Goal: Check status: Check status

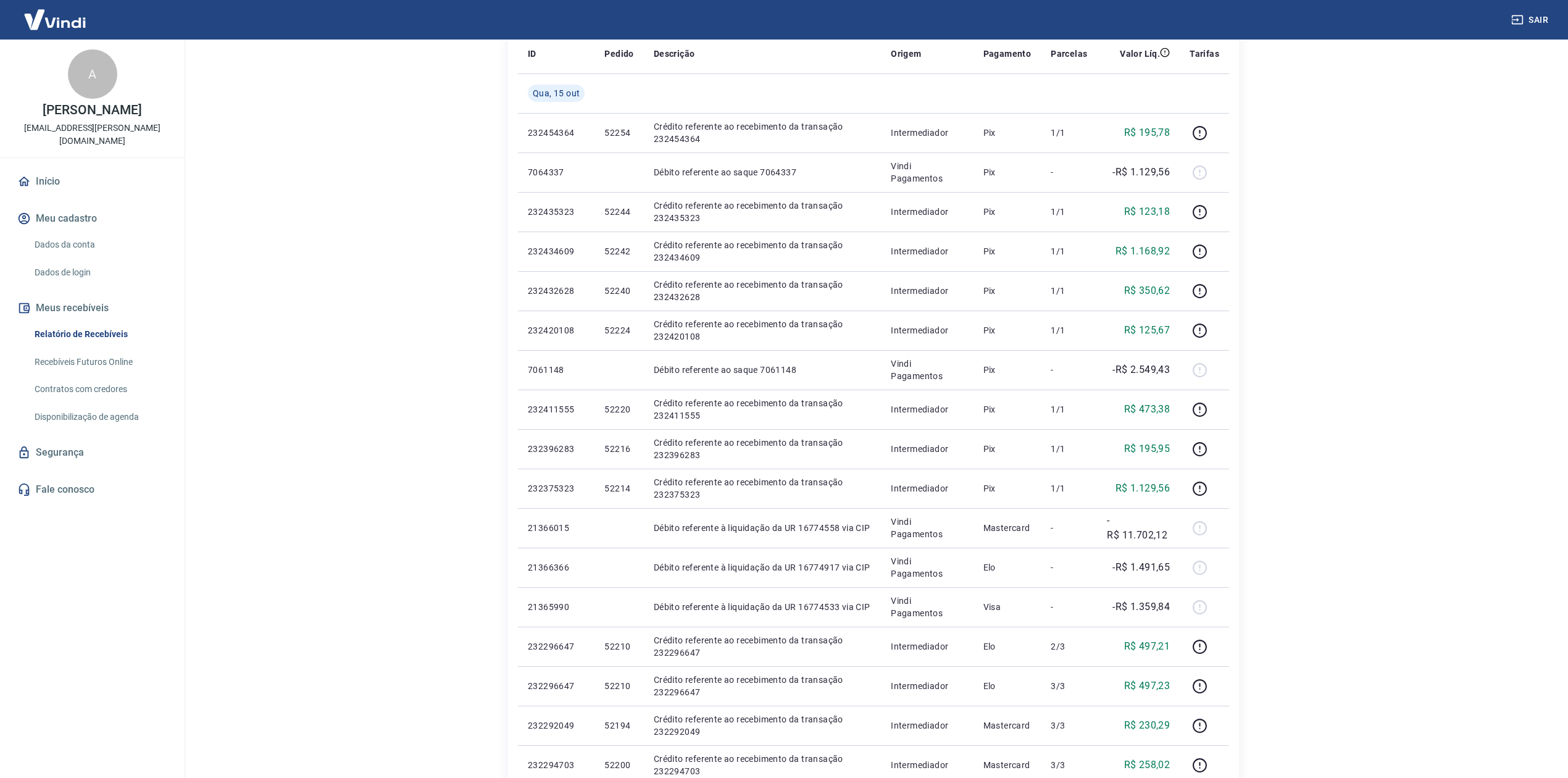
scroll to position [97, 0]
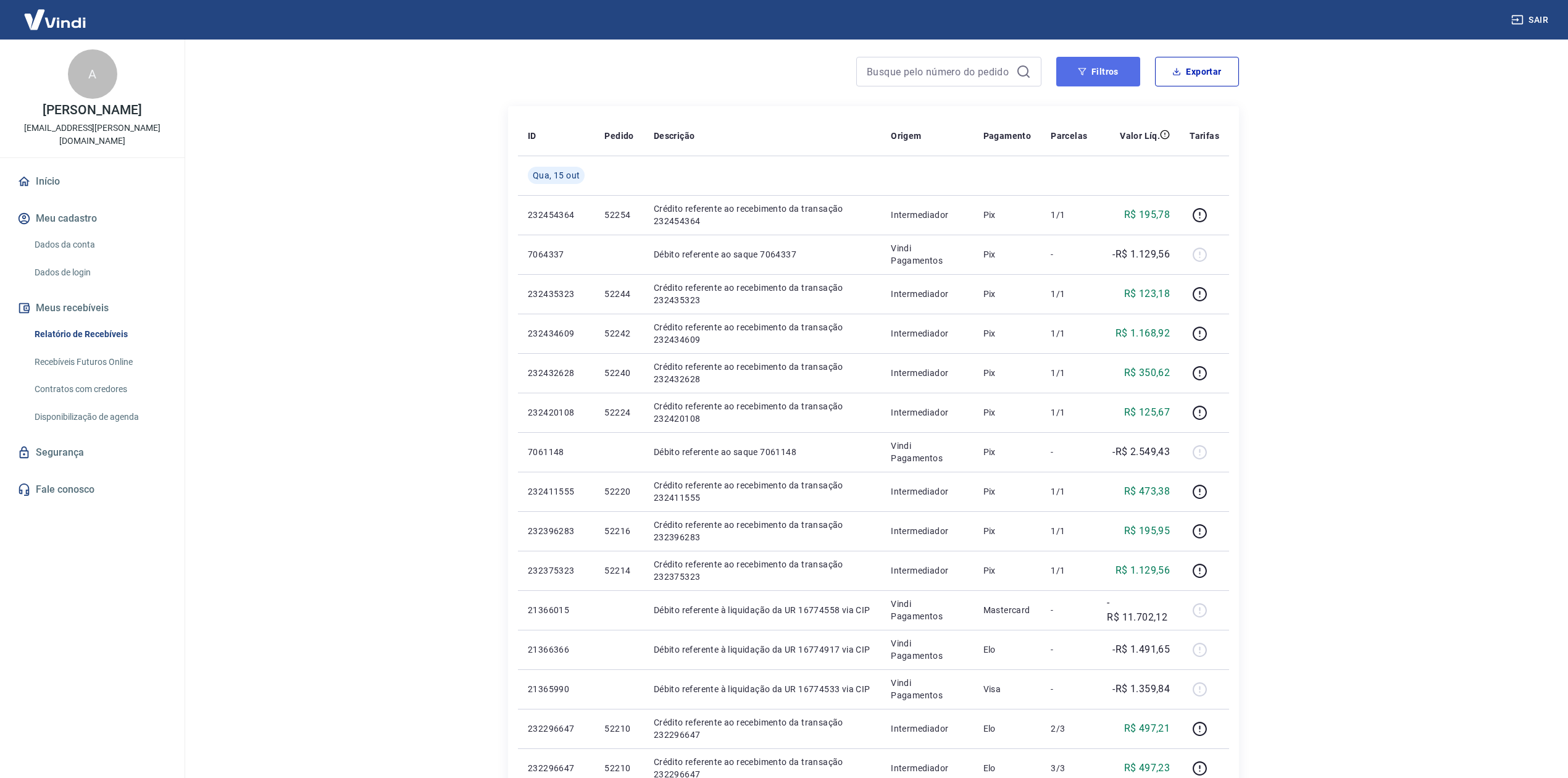
click at [1102, 75] on button "Filtros" at bounding box center [1097, 71] width 84 height 30
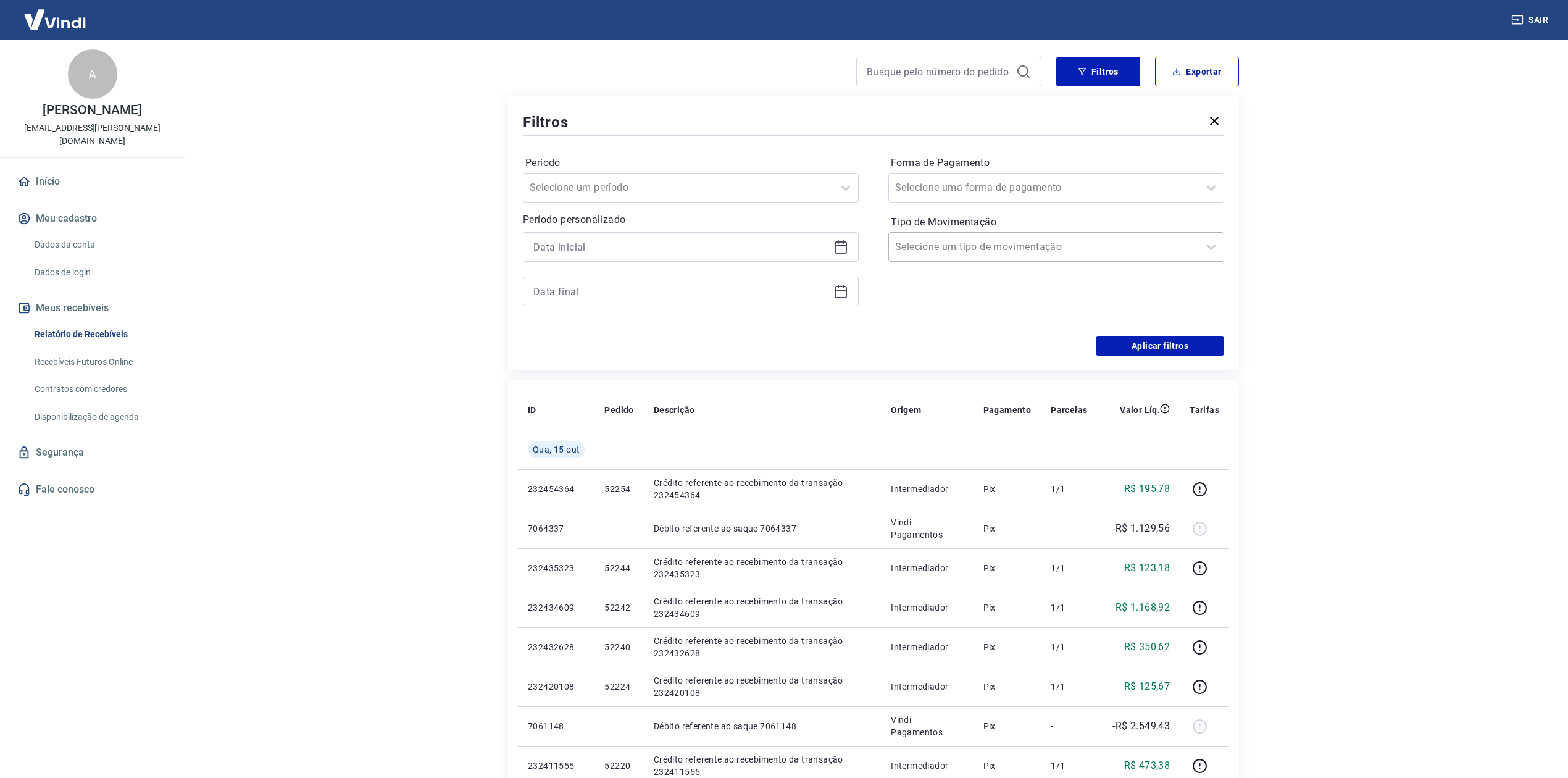
click at [967, 241] on input "Tipo de Movimentação" at bounding box center [957, 247] width 124 height 15
click at [959, 184] on input "Forma de Pagamento" at bounding box center [957, 188] width 124 height 15
click at [872, 169] on div "Período Selecione um período Período personalizado Forma de Pagamento Selecione…" at bounding box center [873, 237] width 701 height 198
click at [940, 244] on input "Tipo de Movimentação" at bounding box center [957, 247] width 124 height 15
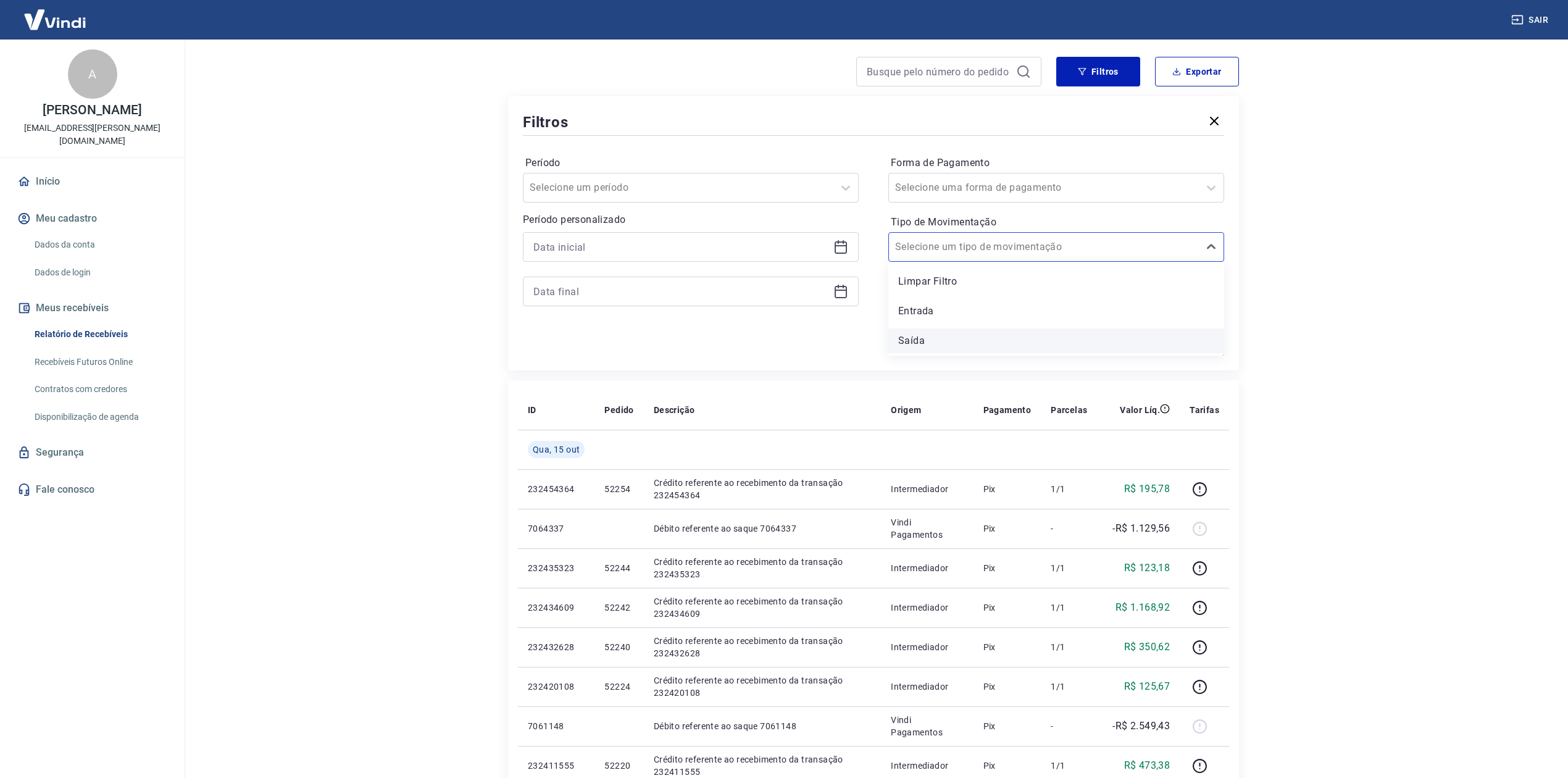
click at [927, 338] on div "Saída" at bounding box center [1056, 341] width 336 height 25
click at [1144, 341] on button "Aplicar filtros" at bounding box center [1160, 346] width 128 height 20
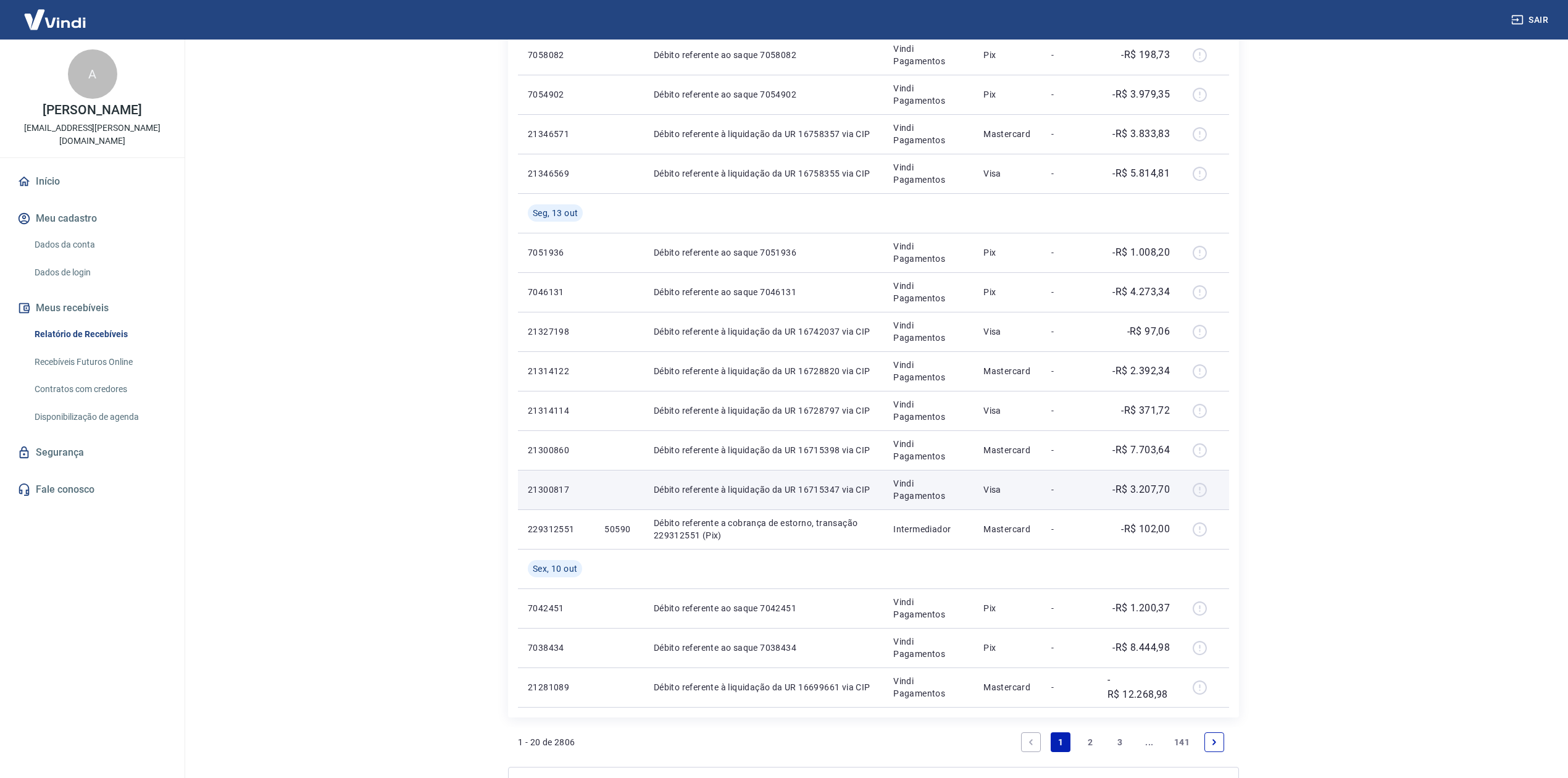
scroll to position [627, 0]
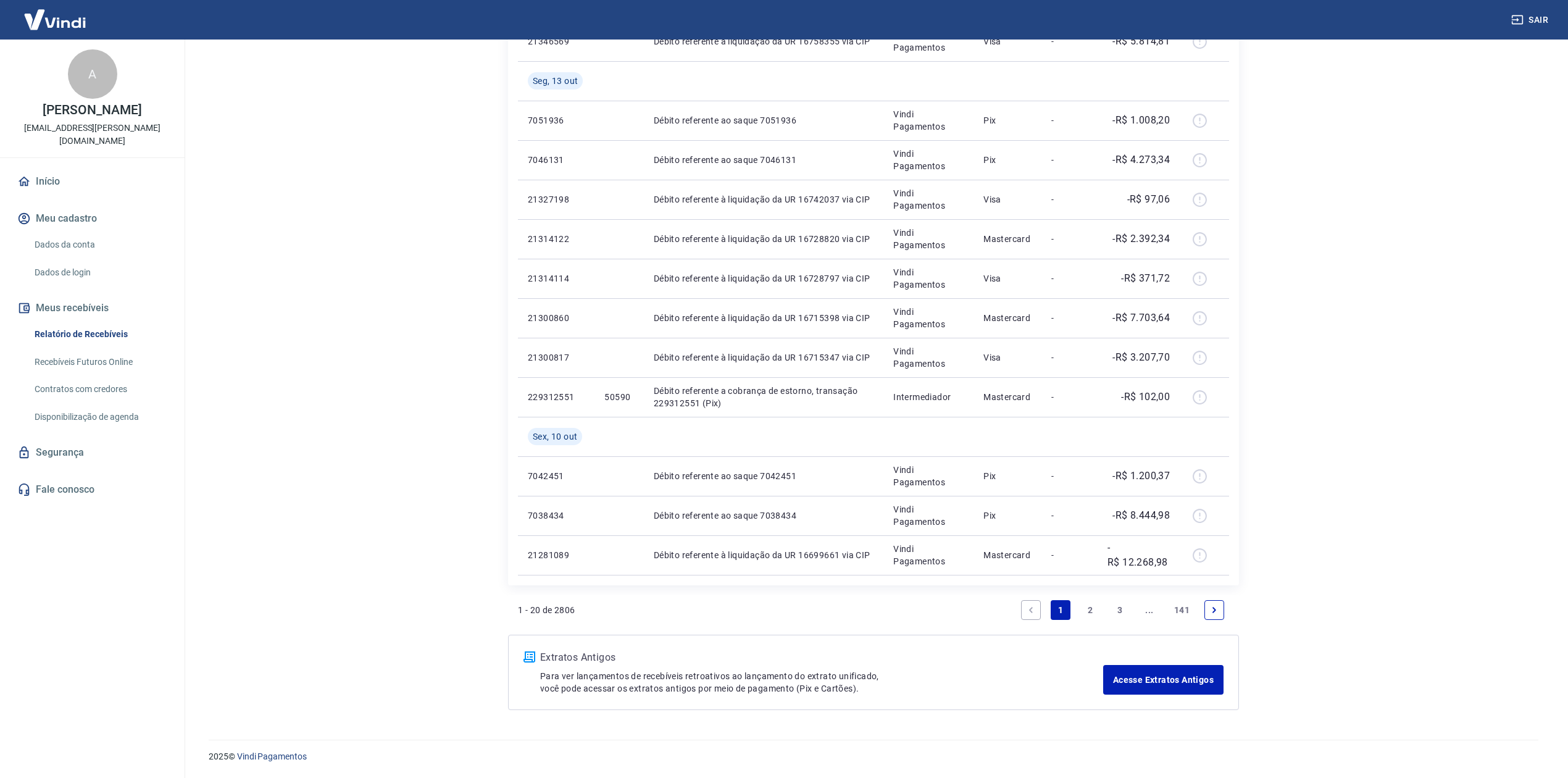
click at [1184, 505] on div "Início / Meus Recebíveis / Relatório de Recebíveis Relatório de Recebíveis Saib…" at bounding box center [873, 69] width 790 height 1312
click at [1119, 583] on link "3" at bounding box center [1119, 610] width 20 height 20
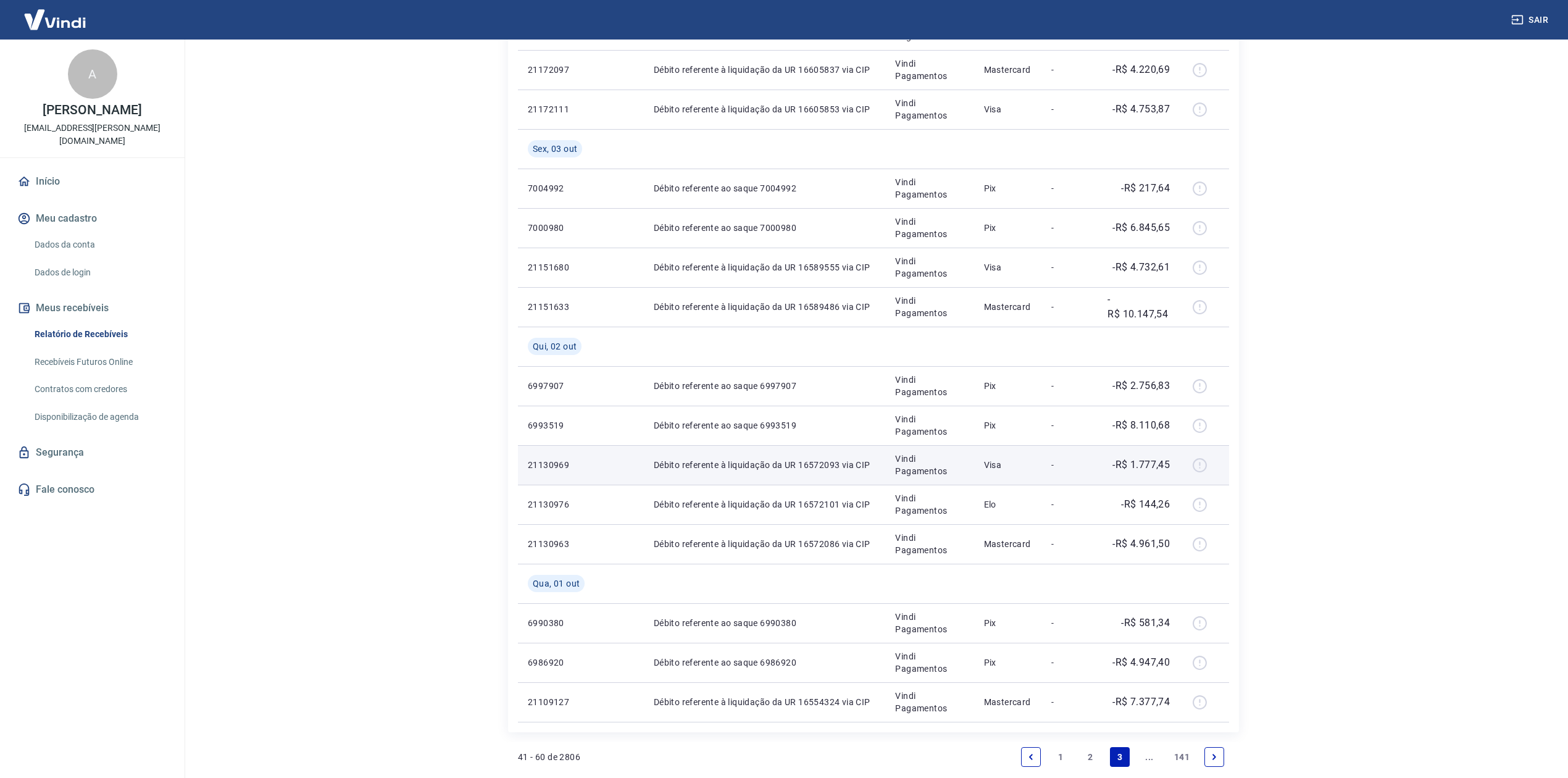
scroll to position [627, 0]
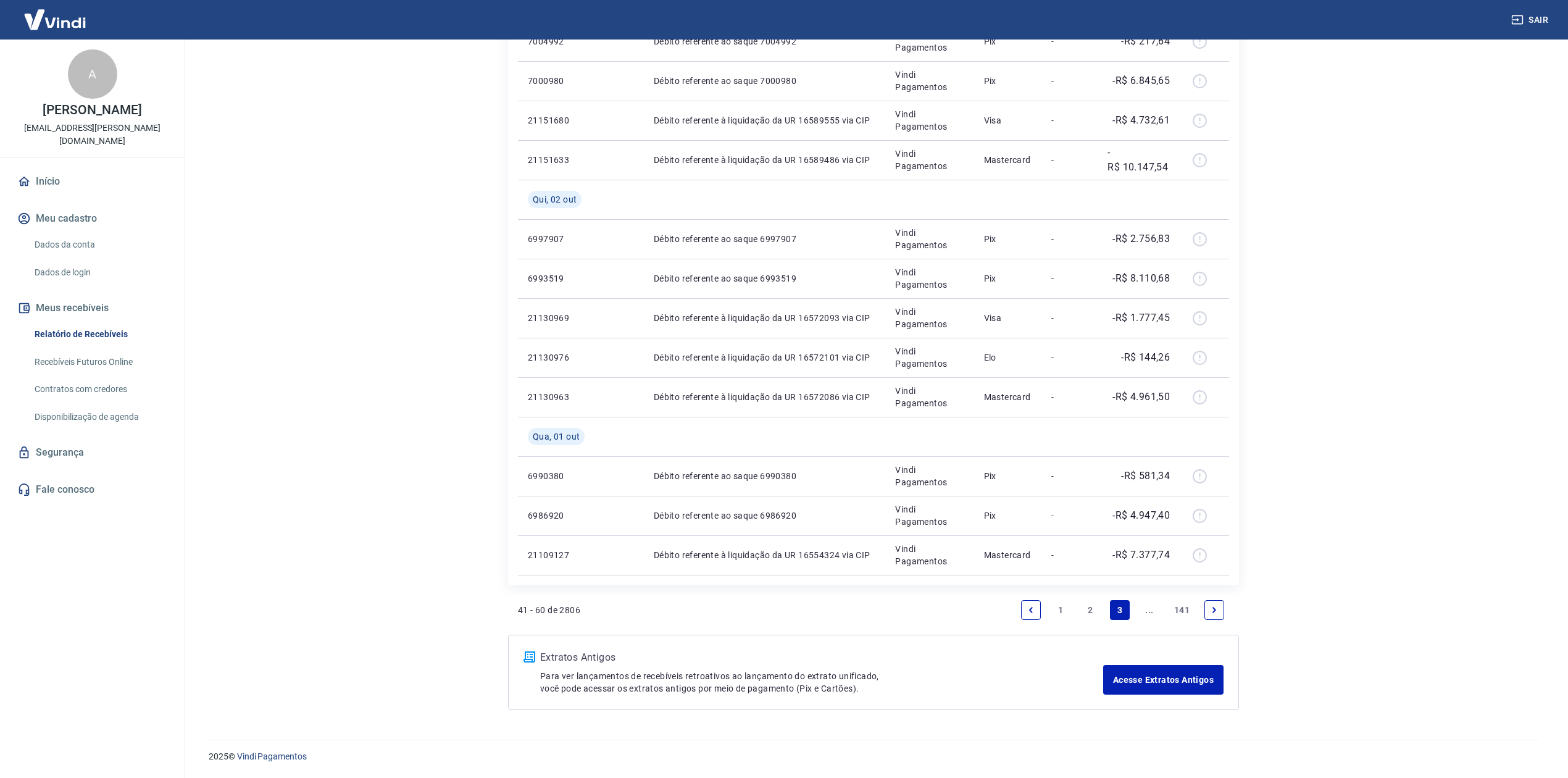
click at [1085, 583] on link "2" at bounding box center [1089, 610] width 20 height 20
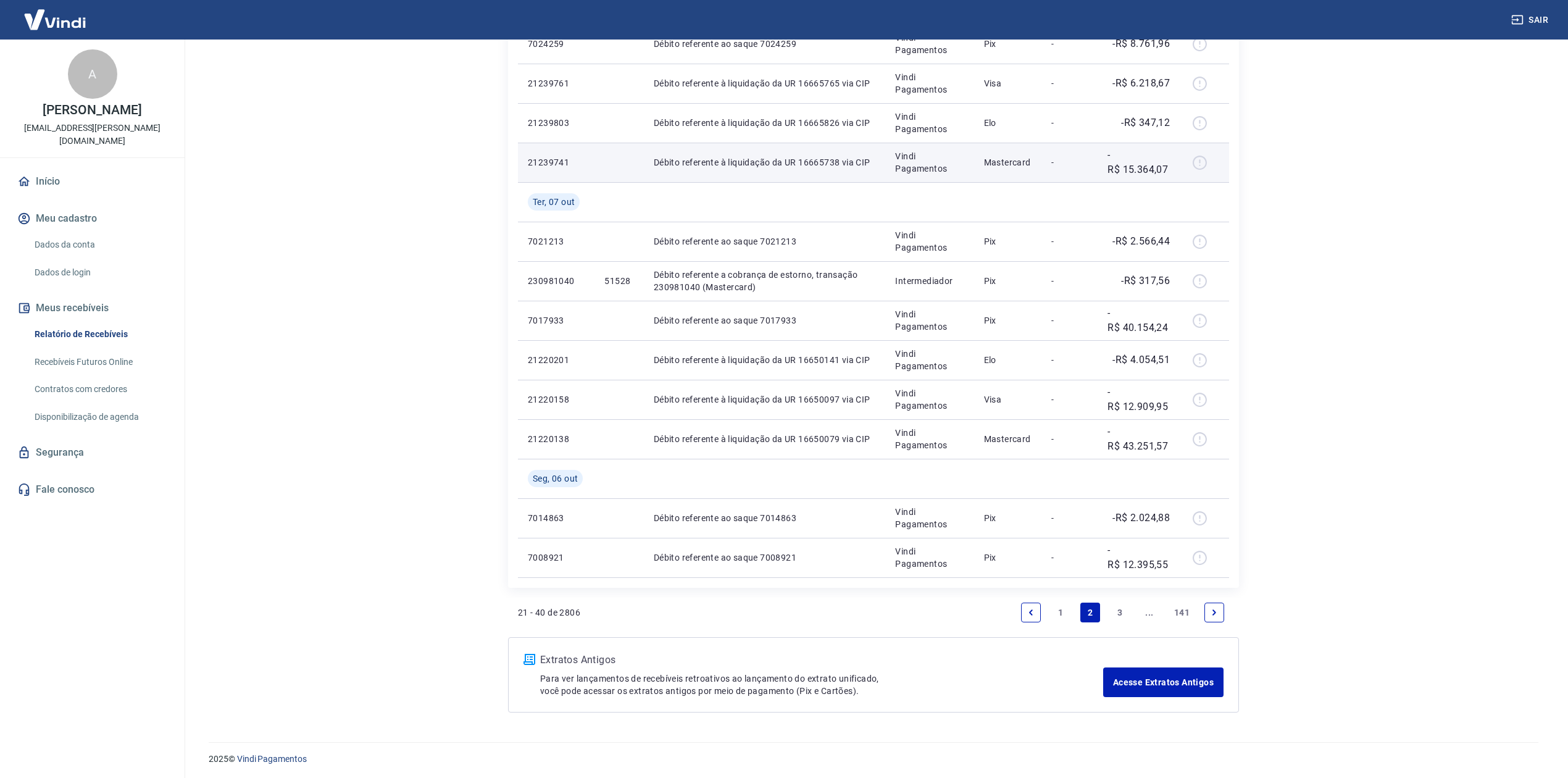
scroll to position [667, 0]
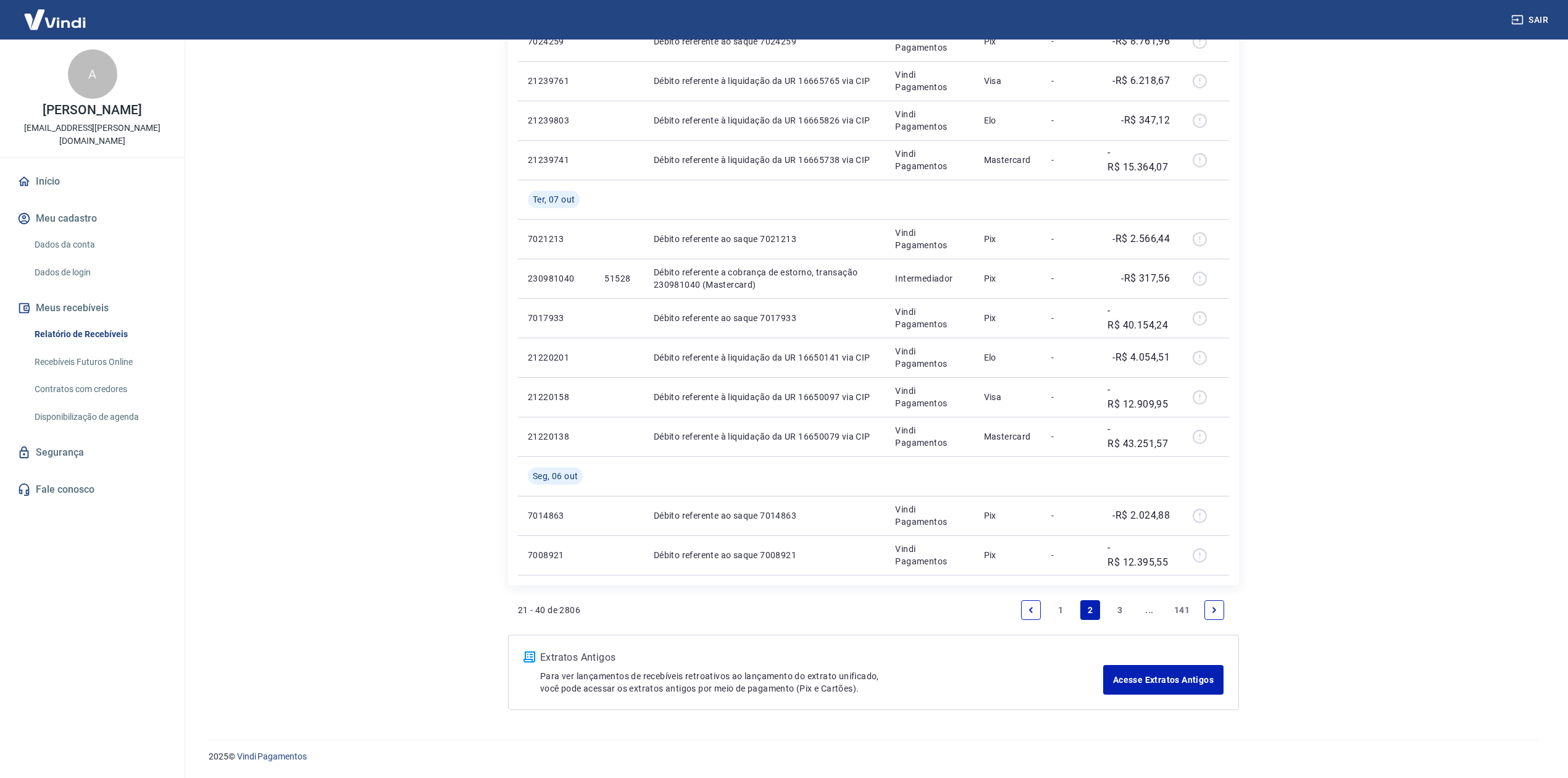
click at [1117, 583] on link "3" at bounding box center [1119, 610] width 20 height 20
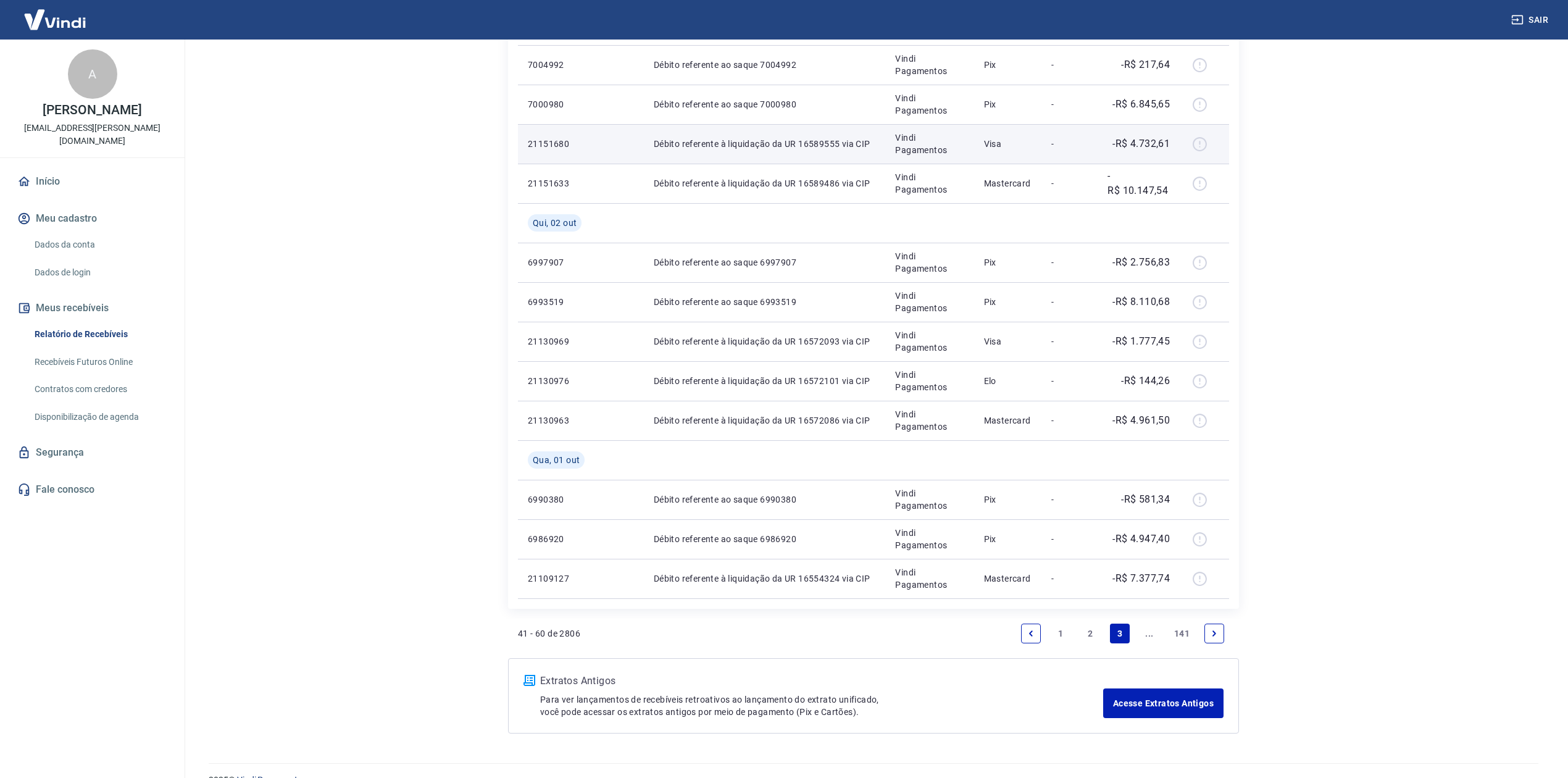
scroll to position [627, 0]
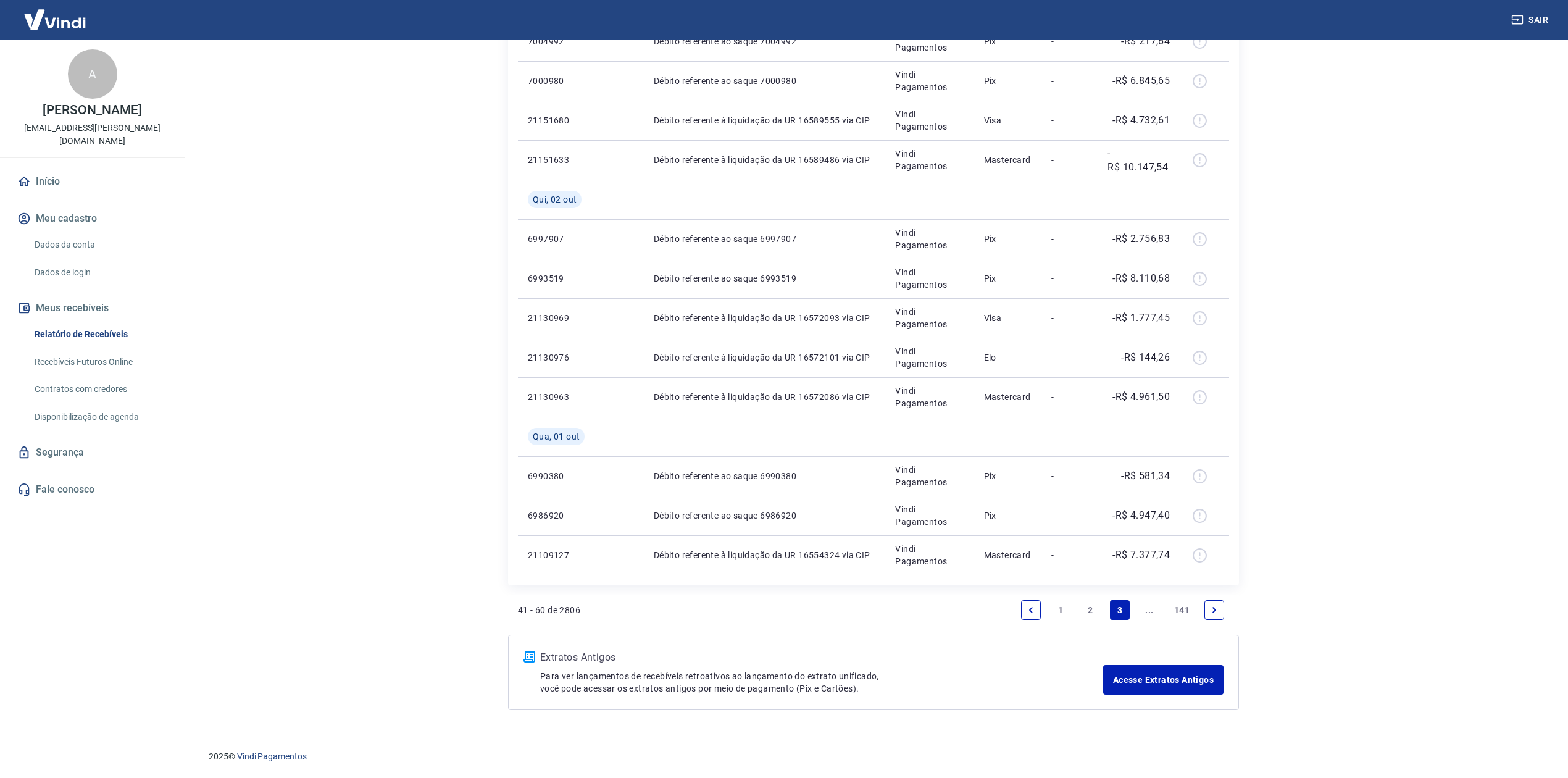
click at [1149, 583] on link "..." at bounding box center [1149, 610] width 20 height 20
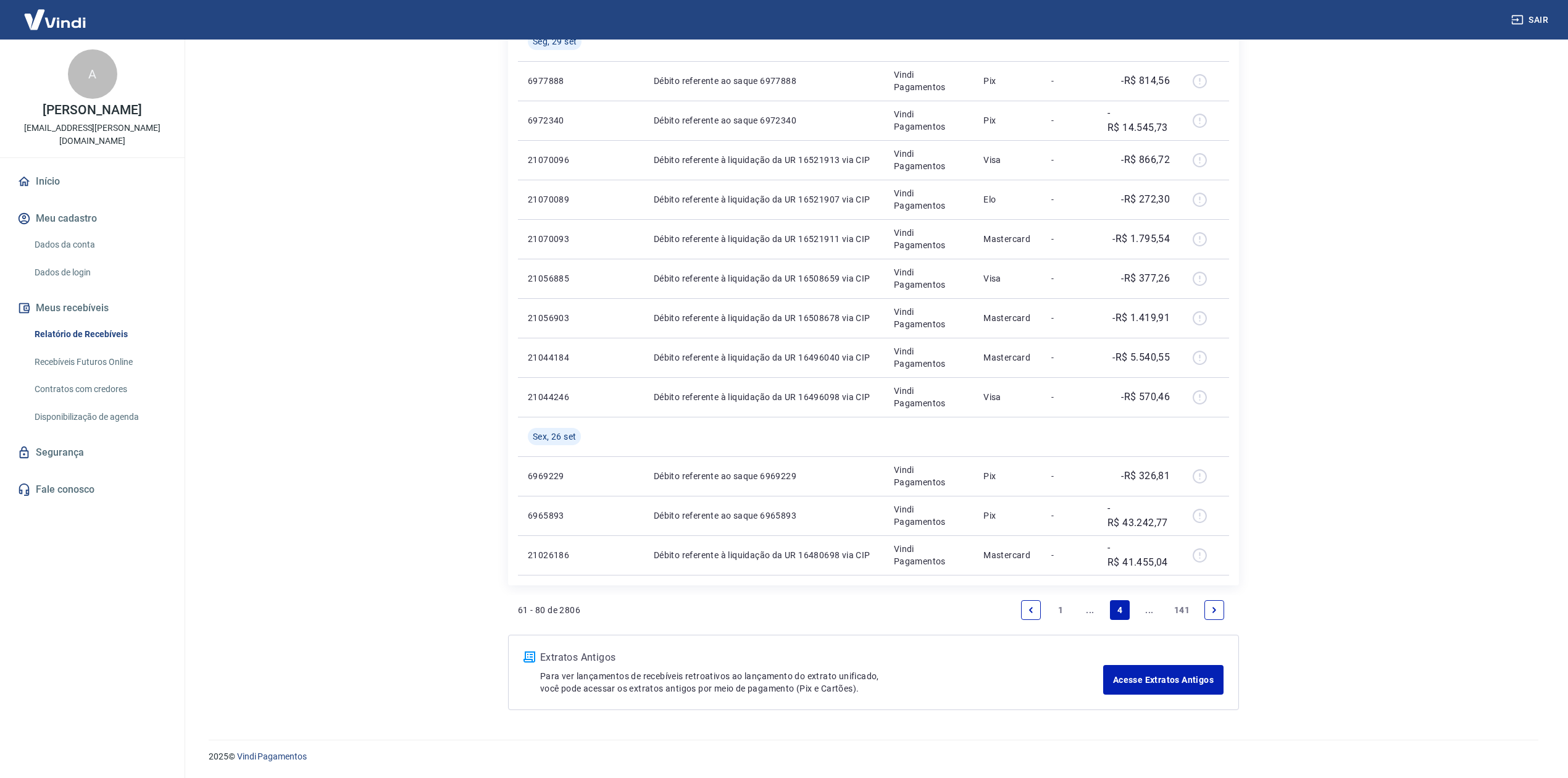
scroll to position [627, 0]
